Goal: Find specific page/section: Find specific page/section

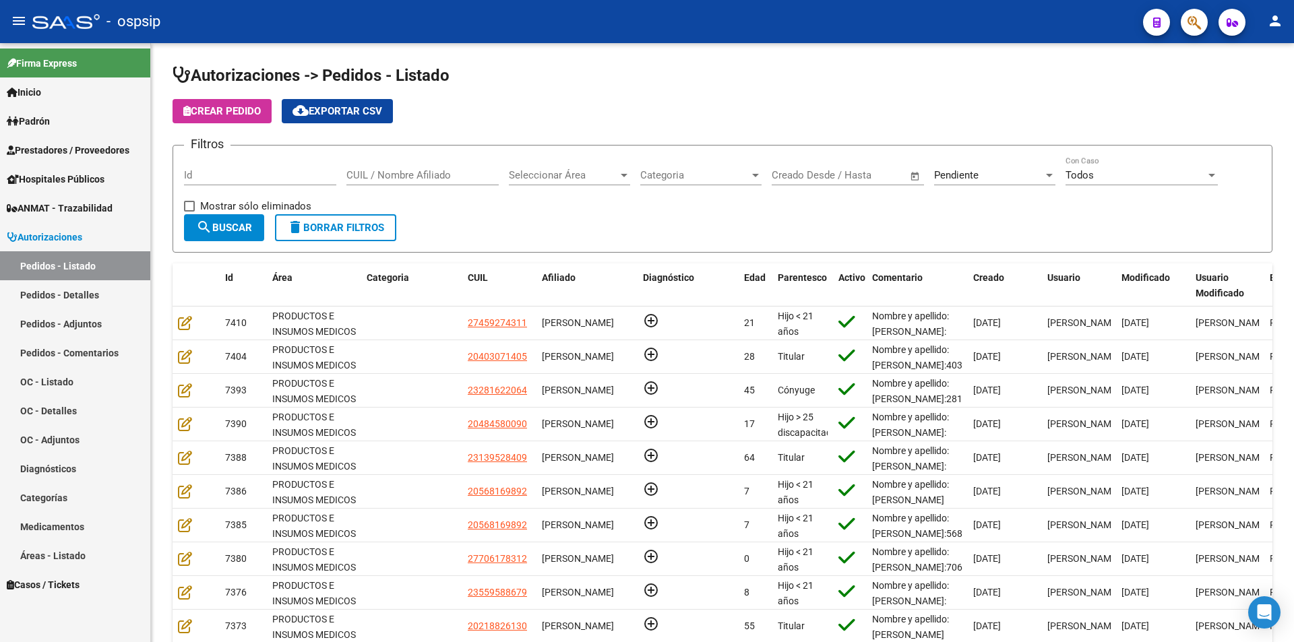
click at [98, 286] on link "Pedidos - Detalles" at bounding box center [75, 294] width 150 height 29
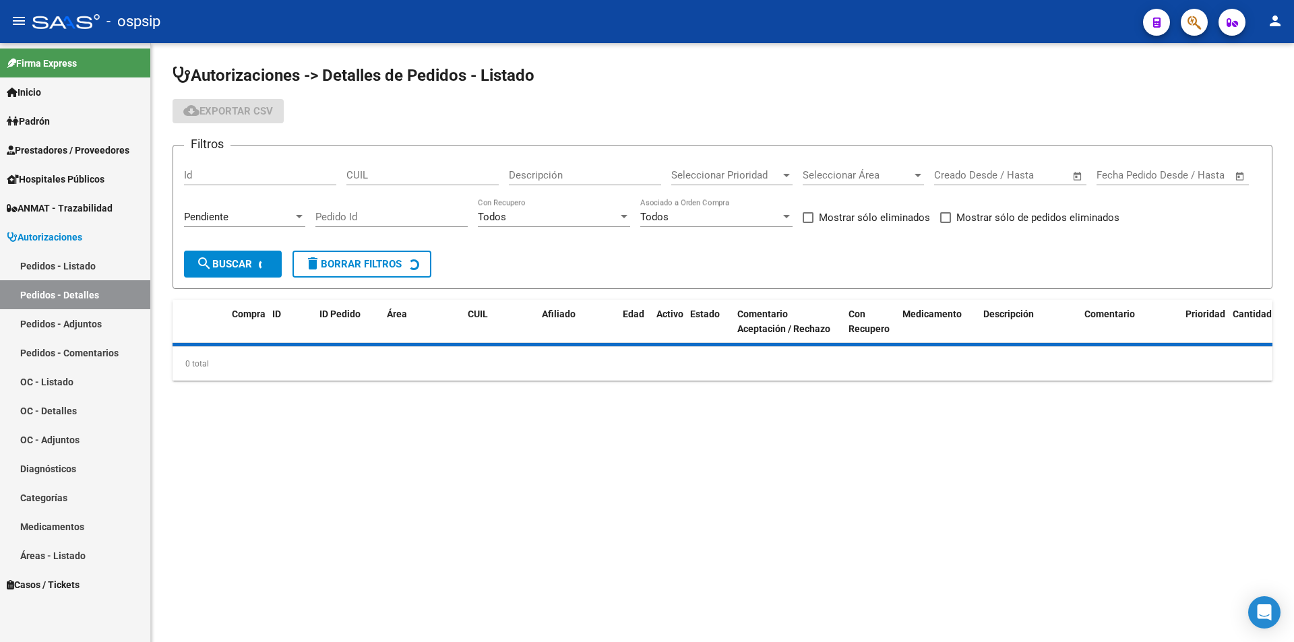
click at [90, 267] on link "Pedidos - Listado" at bounding box center [75, 265] width 150 height 29
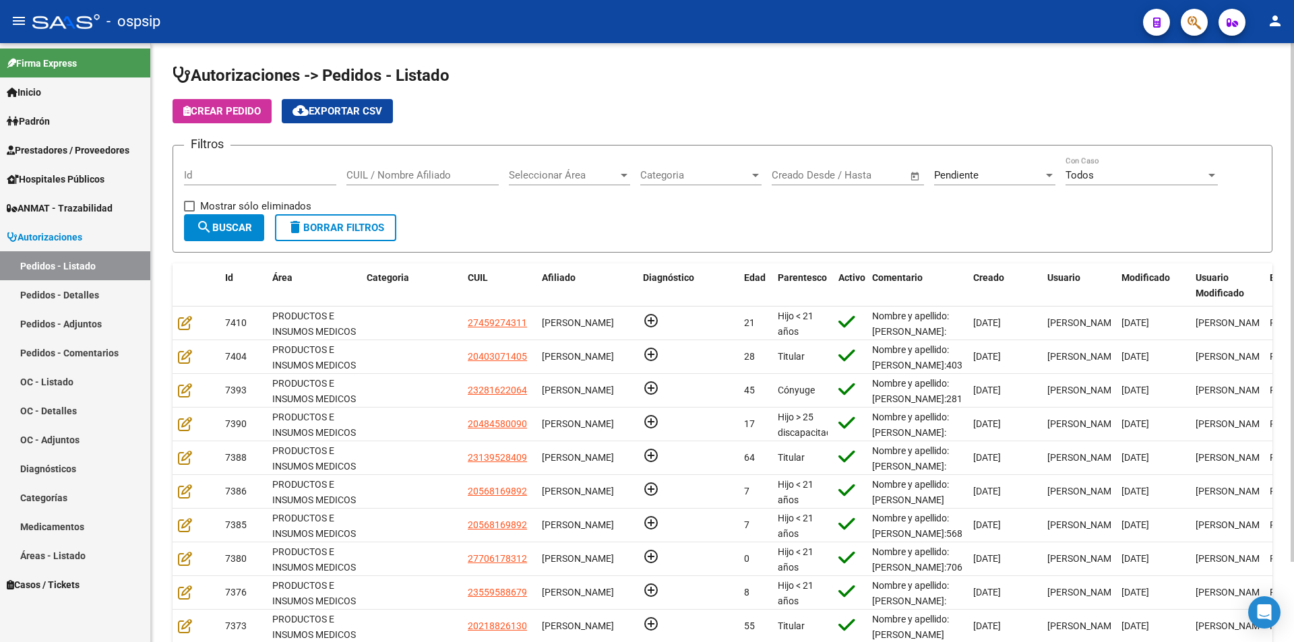
click at [693, 177] on span "Categoria" at bounding box center [694, 175] width 109 height 12
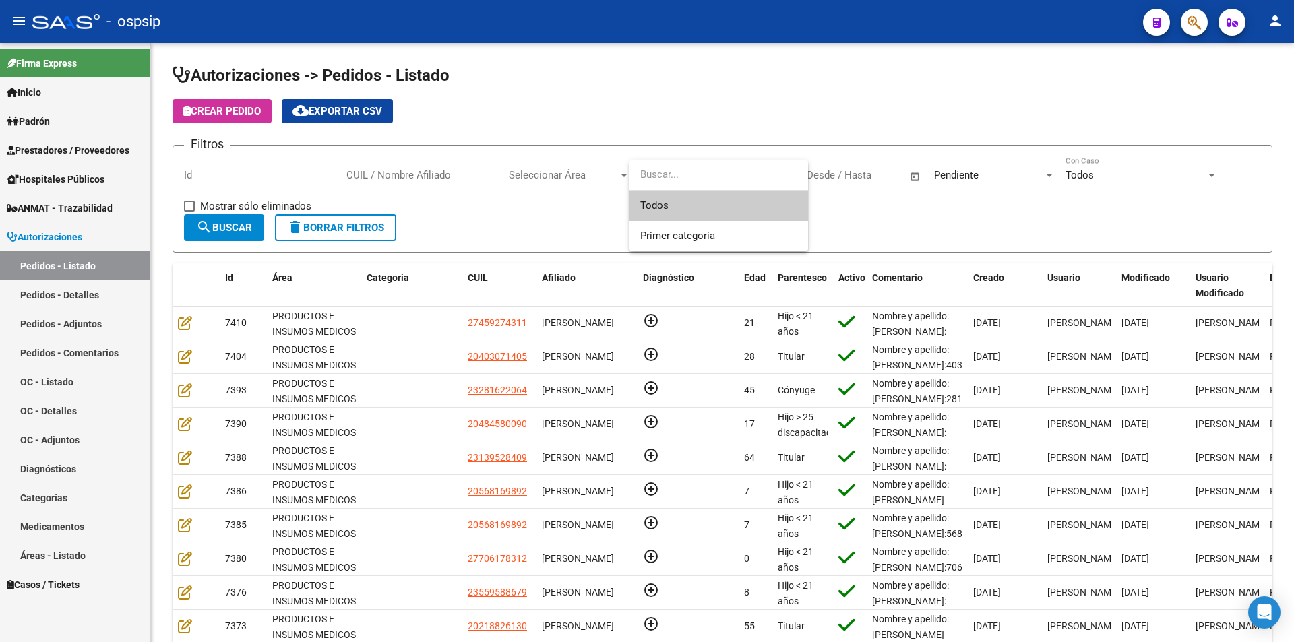
click at [587, 176] on div at bounding box center [647, 321] width 1294 height 642
click at [587, 176] on span "Seleccionar Área" at bounding box center [563, 175] width 109 height 12
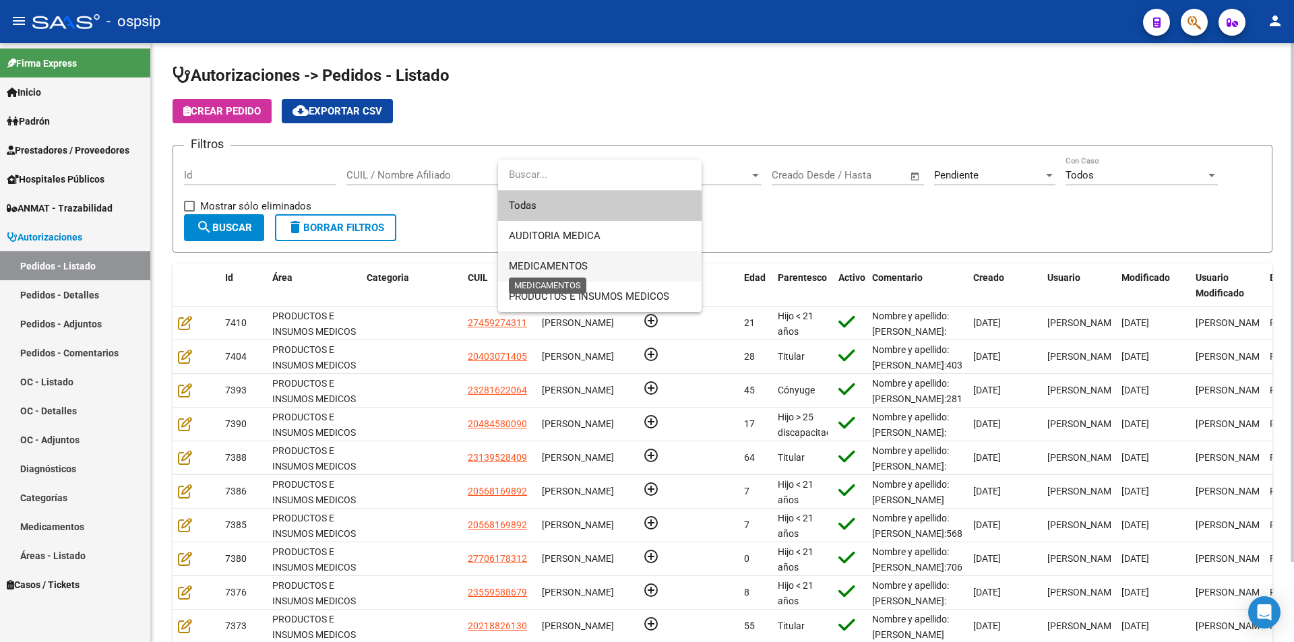
click at [580, 264] on span "MEDICAMENTOS" at bounding box center [548, 266] width 79 height 12
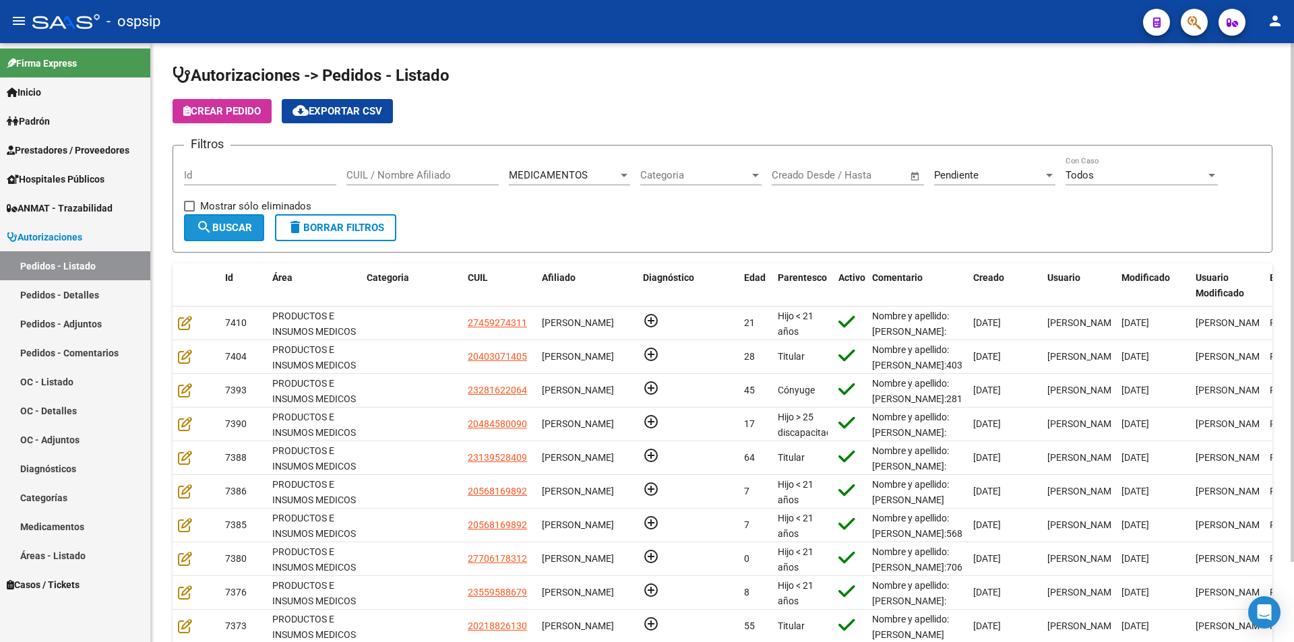
click at [230, 235] on button "search Buscar" at bounding box center [224, 227] width 80 height 27
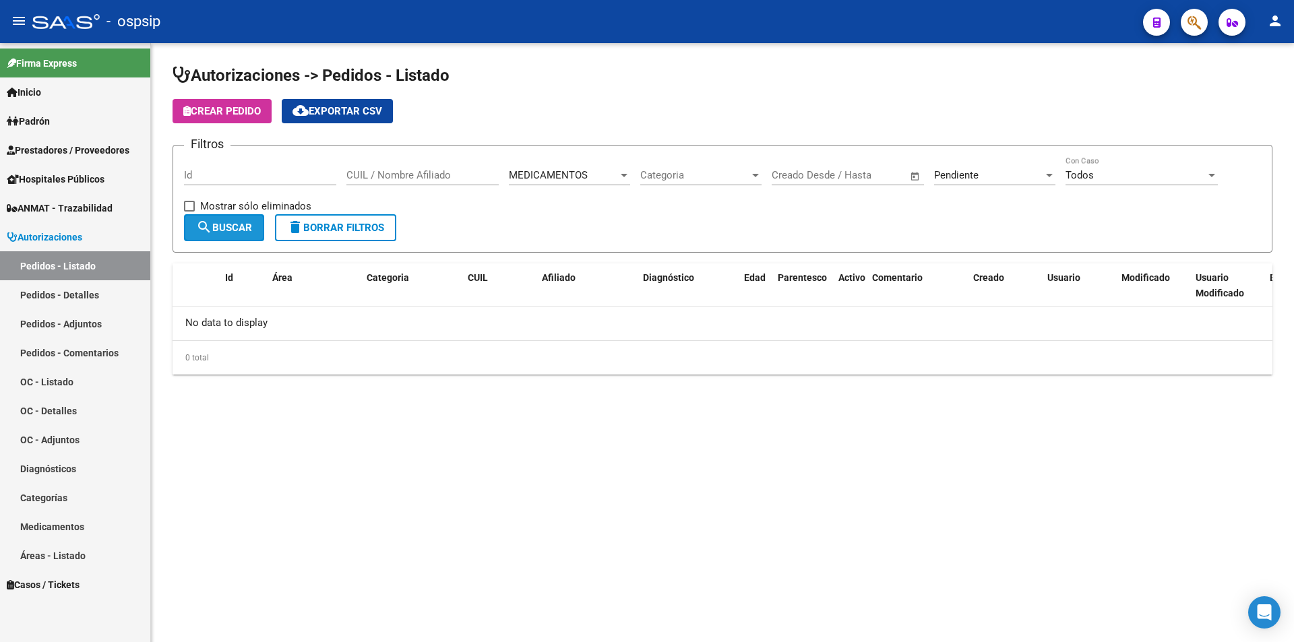
click at [245, 232] on span "search Buscar" at bounding box center [224, 228] width 56 height 12
